Goal: Complete application form: Complete application form

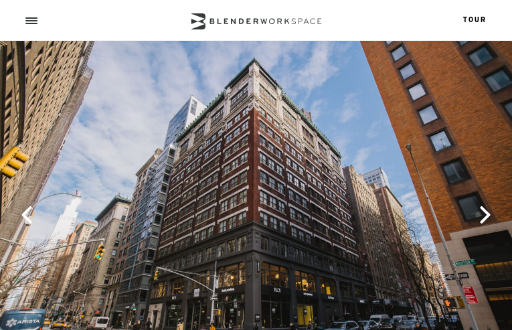
select select "Meeting Room NoMad (8-10 people)"
type input "wEUwIvDyFSCZrDV"
type input "XyqOjLniBYskhfOP"
type input "[EMAIL_ADDRESS][DOMAIN_NAME]"
type input "9226255356"
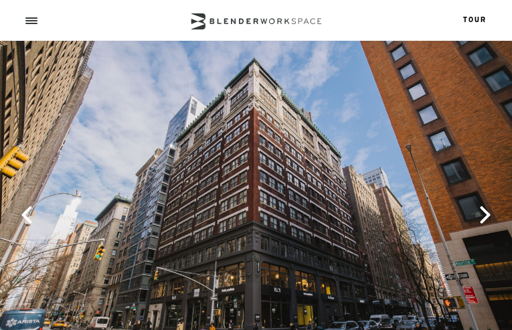
checkbox input "false"
checkbox input "true"
checkbox input "false"
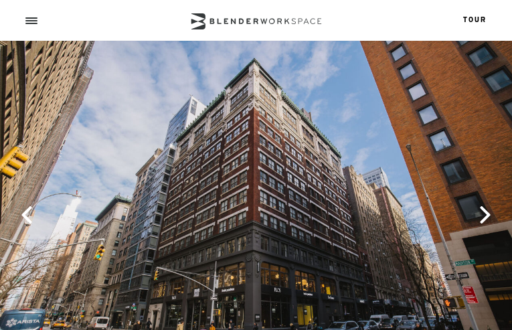
checkbox input "false"
type input "CHIjaKRMKTSliWom"
type input "[EMAIL_ADDRESS][DOMAIN_NAME]"
type input "7708835416"
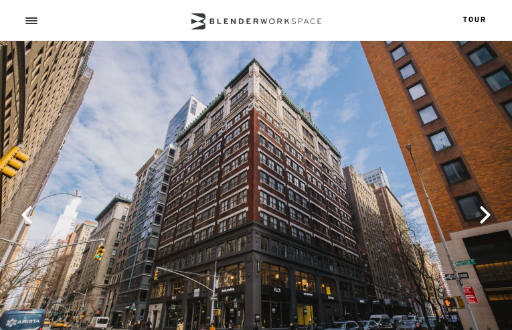
select select "6"
select select "other"
type input "OtlPABwutEzfpxy"
type input "SzHXCNTRoULX"
type input "hxNRKtpIJdhF"
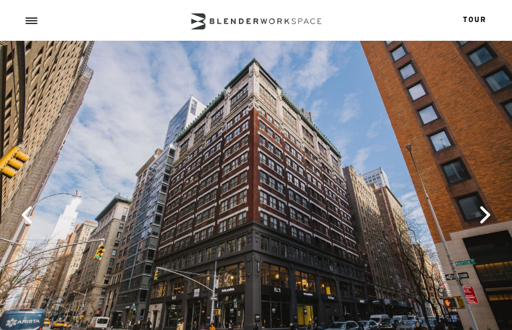
type input "[EMAIL_ADDRESS][DOMAIN_NAME]"
type input "8735623748"
type input "TLoiGMqmYXbWAYuy"
type input "lLyxwiXja"
checkbox input "false"
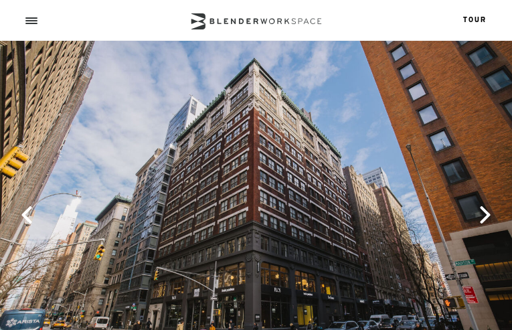
checkbox input "false"
checkbox input "true"
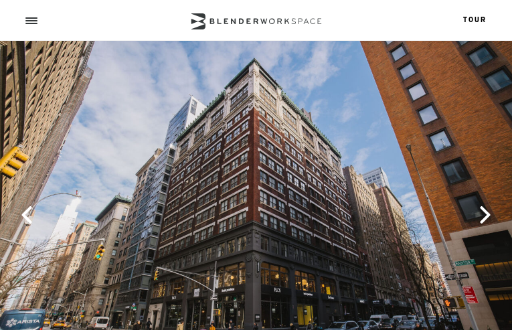
checkbox input "false"
checkbox input "true"
checkbox input "false"
checkbox input "true"
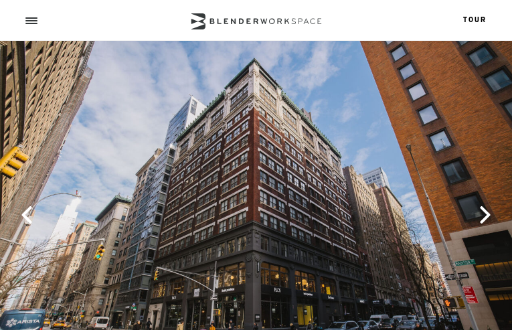
checkbox input "false"
checkbox input "true"
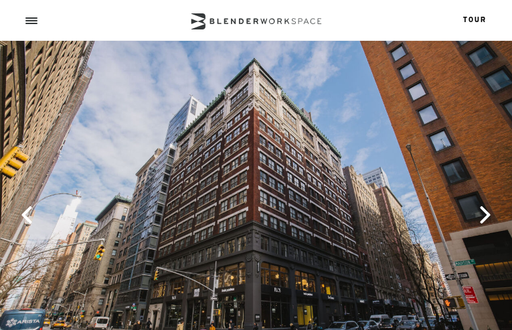
checkbox input "false"
checkbox input "true"
checkbox input "false"
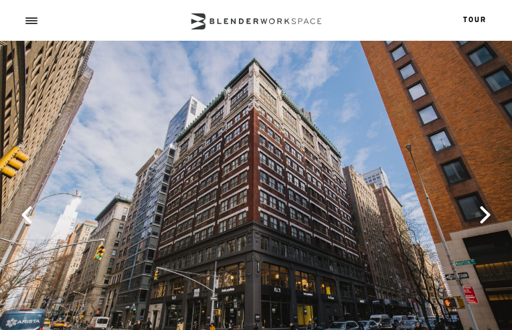
checkbox input "true"
checkbox input "false"
checkbox input "true"
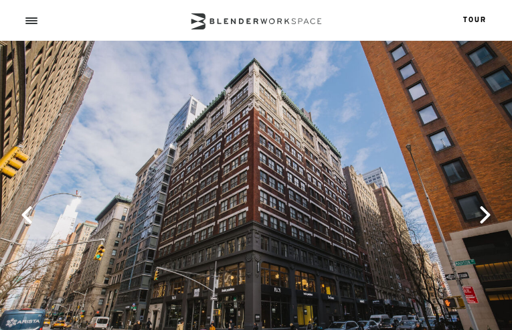
checkbox input "false"
checkbox input "true"
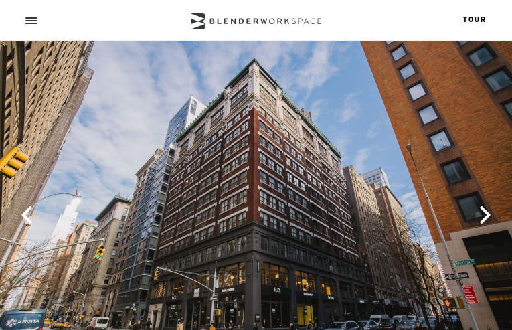
checkbox input "false"
checkbox input "true"
checkbox input "false"
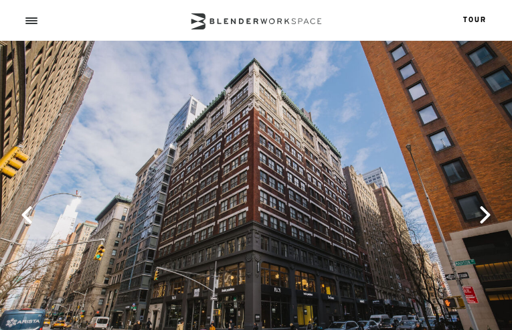
checkbox input "false"
checkbox input "true"
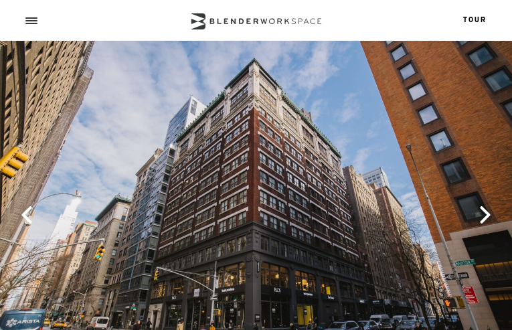
checkbox input "false"
checkbox input "true"
checkbox input "false"
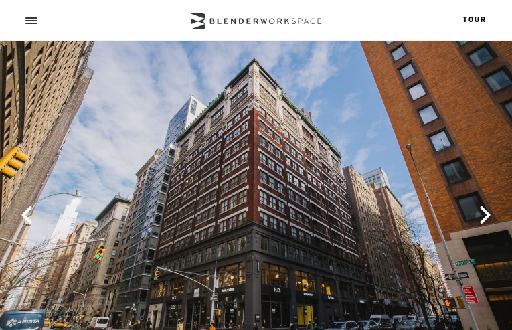
checkbox input "false"
checkbox input "true"
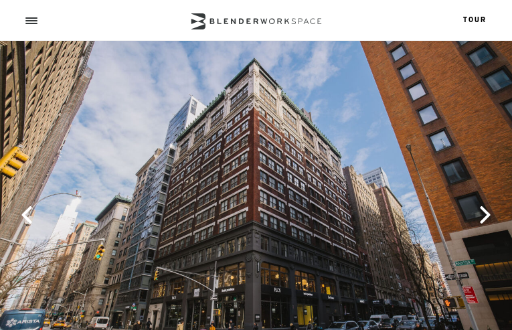
checkbox input "true"
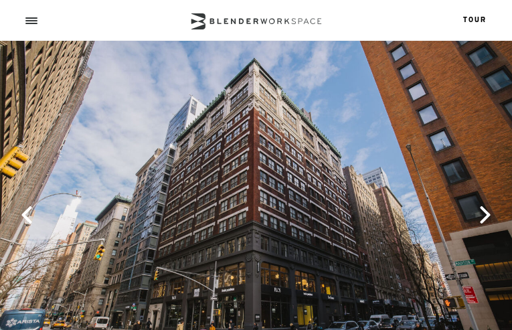
checkbox input "true"
checkbox input "false"
checkbox input "true"
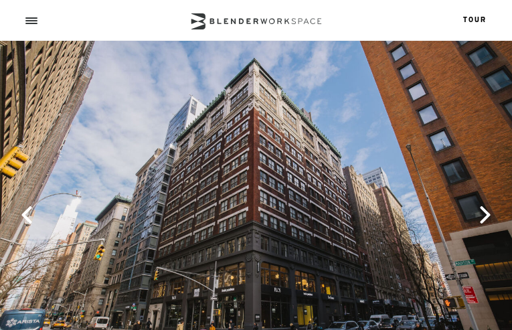
checkbox input "false"
checkbox input "true"
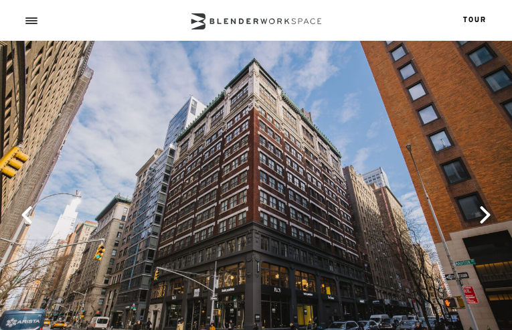
checkbox input "false"
checkbox input "true"
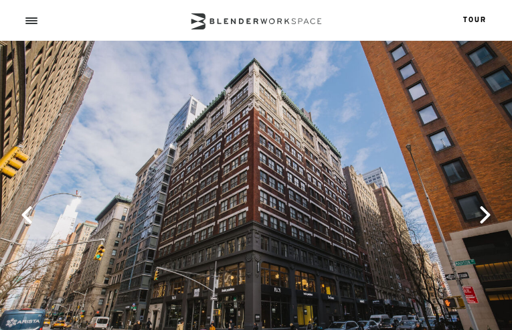
checkbox input "true"
checkbox input "false"
checkbox input "true"
